Goal: Check status: Check status

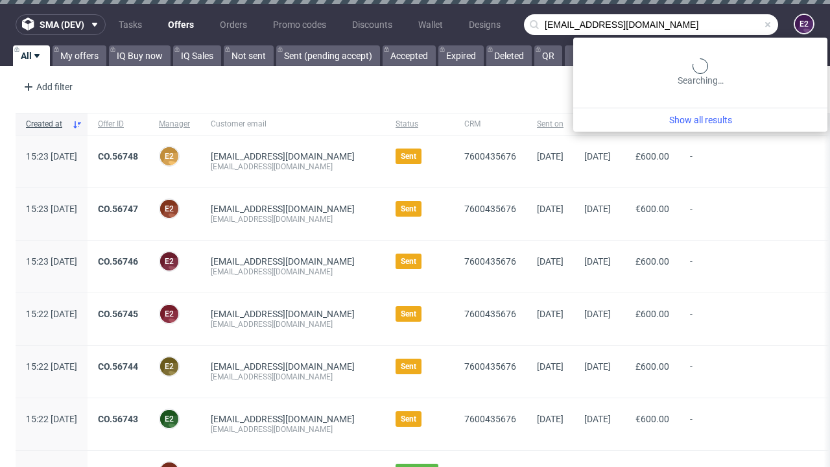
type input "[EMAIL_ADDRESS][DOMAIN_NAME]"
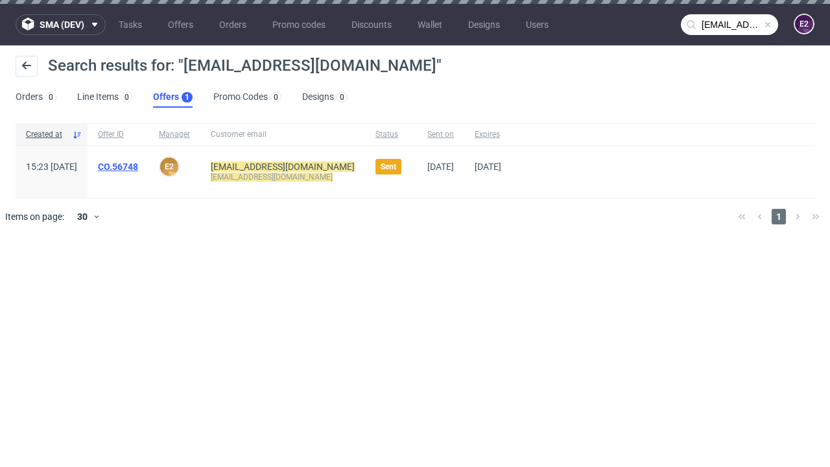
click at [173, 97] on link "Offers 1" at bounding box center [173, 97] width 40 height 21
click at [138, 167] on link "CO.56748" at bounding box center [118, 167] width 40 height 10
